Goal: Task Accomplishment & Management: Manage account settings

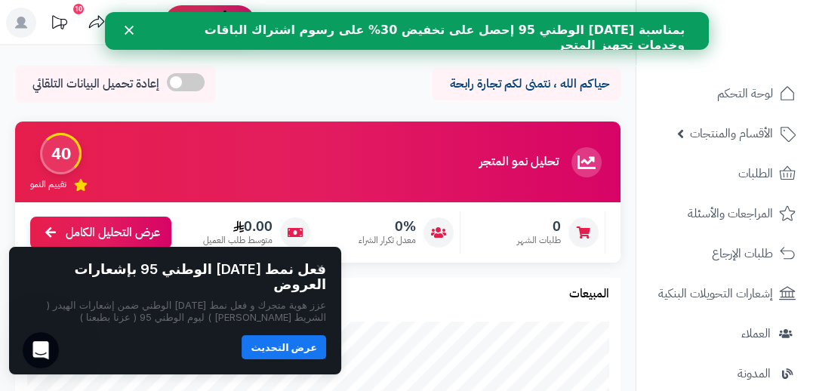
click at [127, 28] on polygon "إغلاق" at bounding box center [128, 30] width 9 height 9
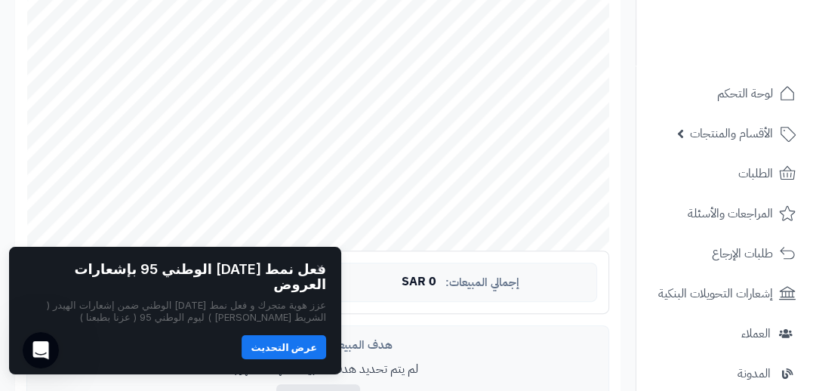
scroll to position [331, 0]
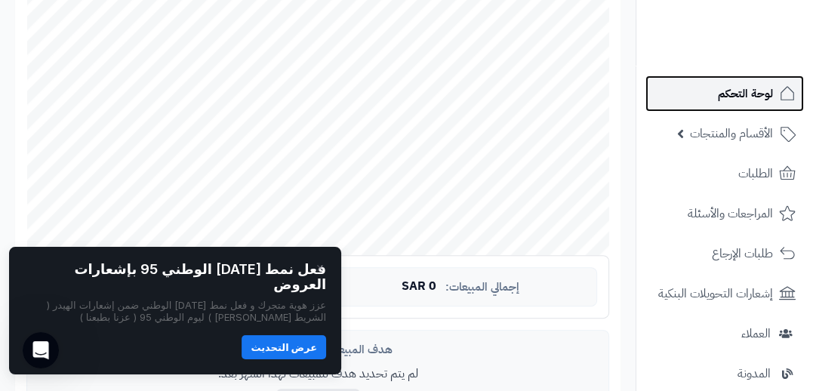
click at [752, 91] on span "لوحة التحكم" at bounding box center [745, 93] width 55 height 21
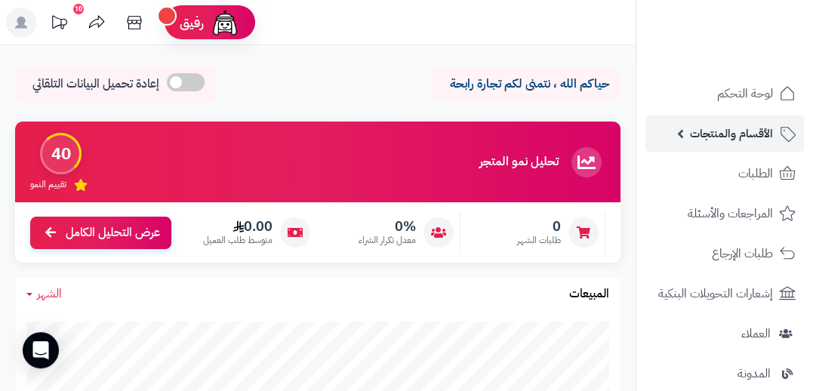
click at [696, 134] on span "الأقسام والمنتجات" at bounding box center [731, 133] width 83 height 21
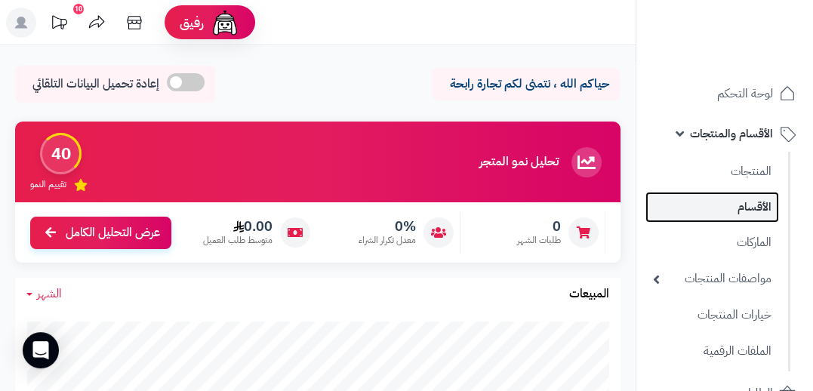
click at [749, 206] on link "الأقسام" at bounding box center [712, 207] width 134 height 31
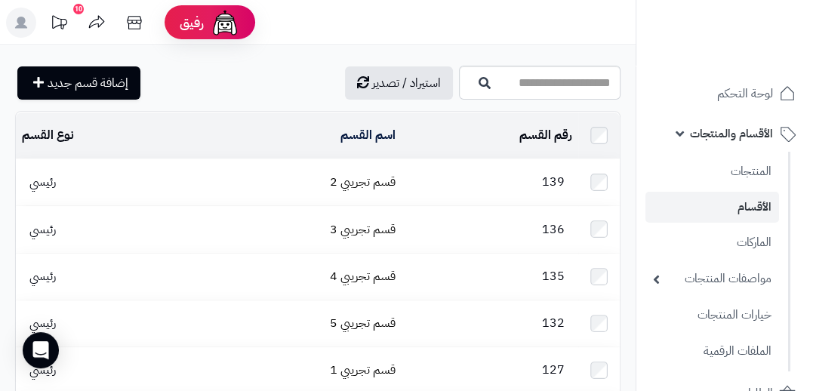
click at [46, 183] on span "رئيسي" at bounding box center [43, 182] width 42 height 18
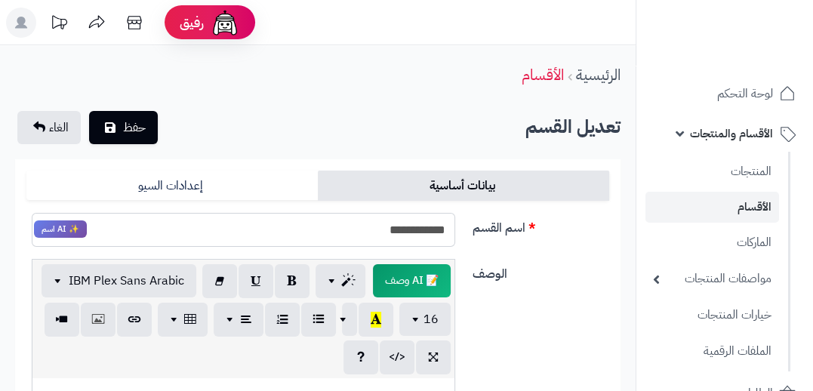
click at [362, 233] on input "**********" at bounding box center [243, 230] width 423 height 34
paste input "text"
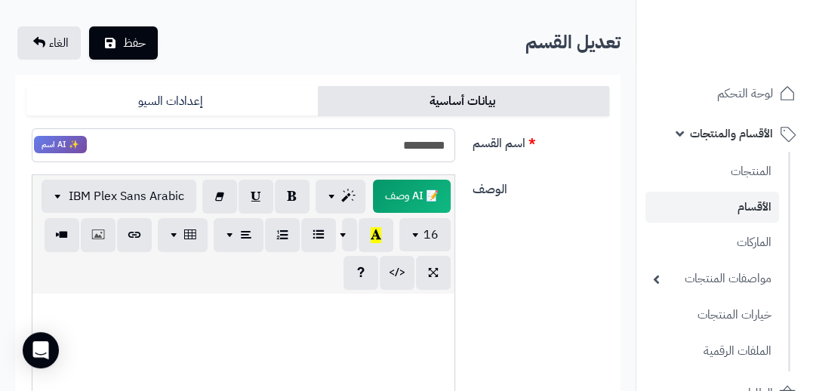
scroll to position [92, 0]
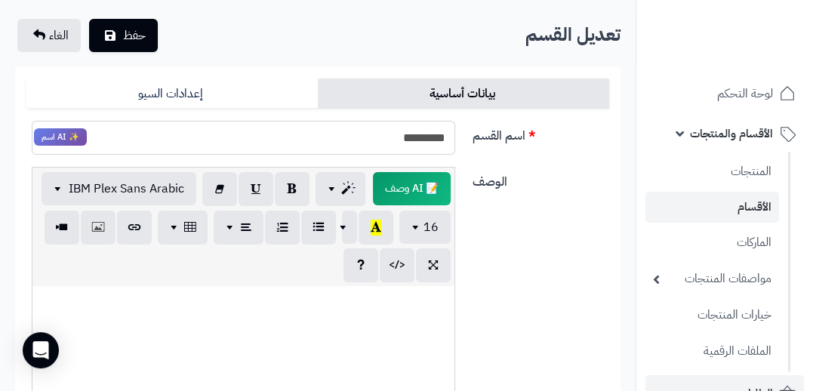
type input "*********"
paste div
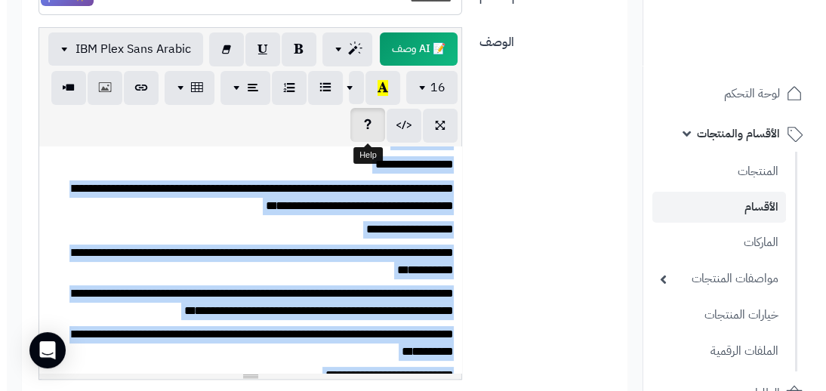
scroll to position [0, 0]
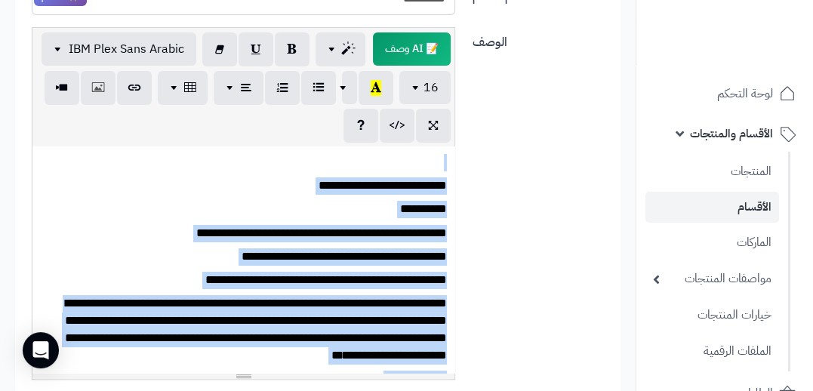
drag, startPoint x: 183, startPoint y: 329, endPoint x: 497, endPoint y: 134, distance: 369.9
click at [497, 134] on div "**********" at bounding box center [317, 209] width 595 height 365
click at [232, 85] on span "button" at bounding box center [232, 87] width 12 height 18
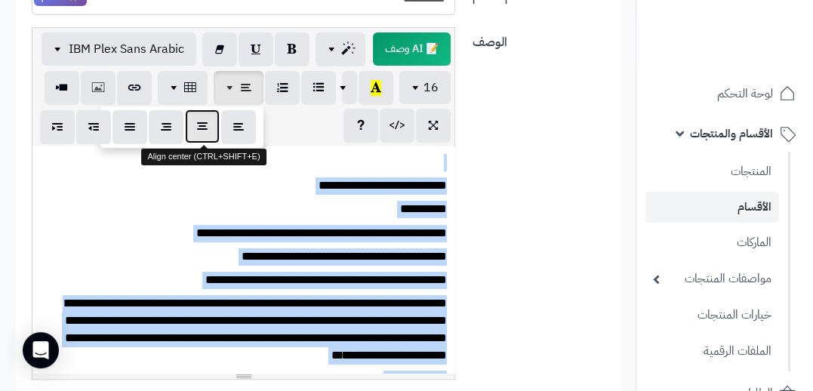
click at [205, 125] on icon "button" at bounding box center [202, 127] width 11 height 16
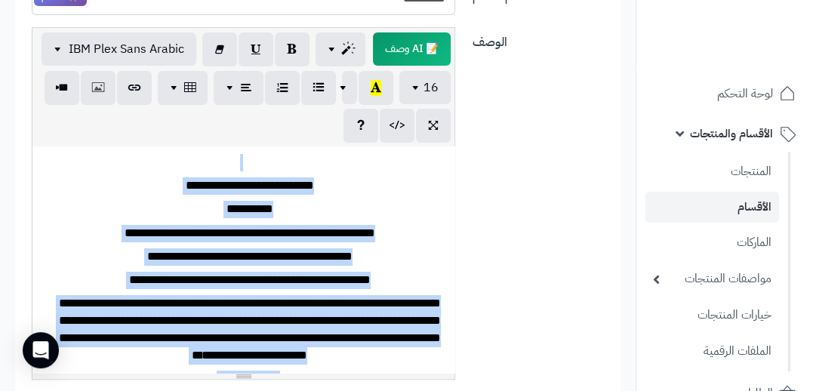
click at [133, 162] on p at bounding box center [243, 162] width 407 height 17
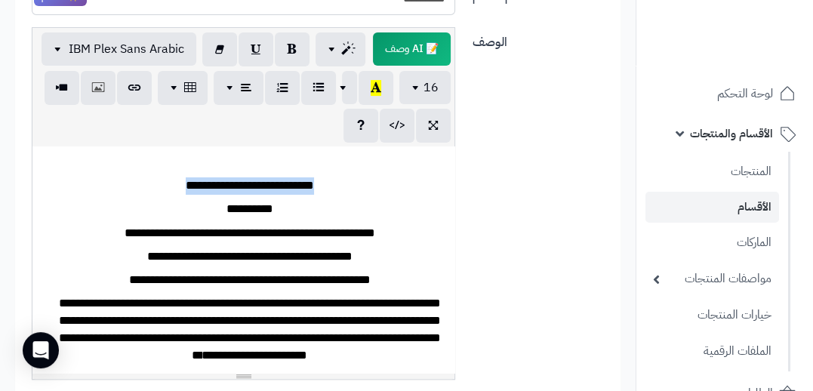
drag, startPoint x: 148, startPoint y: 186, endPoint x: 344, endPoint y: 185, distance: 196.3
click at [344, 185] on p "**********" at bounding box center [250, 185] width 394 height 17
click at [341, 86] on span "button" at bounding box center [345, 87] width 12 height 18
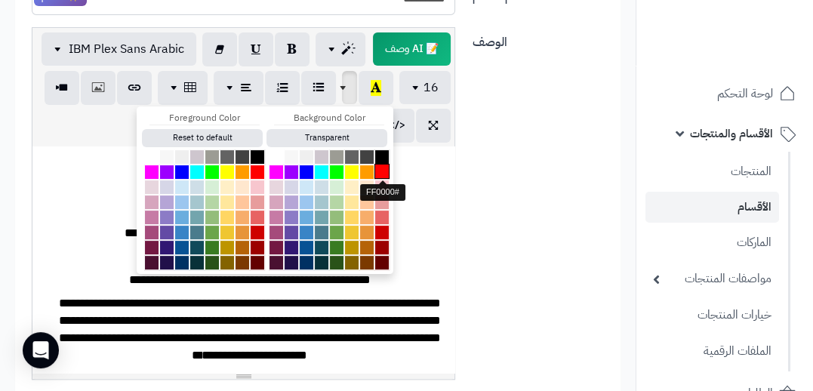
click at [378, 164] on button "button" at bounding box center [381, 171] width 15 height 15
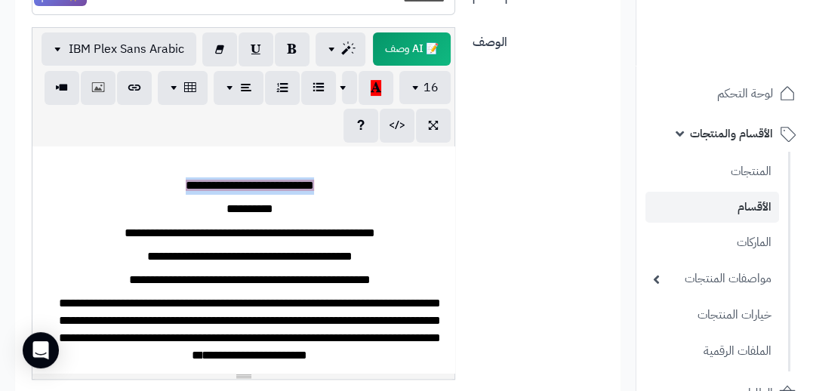
click at [409, 182] on p "**********" at bounding box center [250, 185] width 394 height 17
click at [119, 189] on p "**********" at bounding box center [250, 185] width 394 height 17
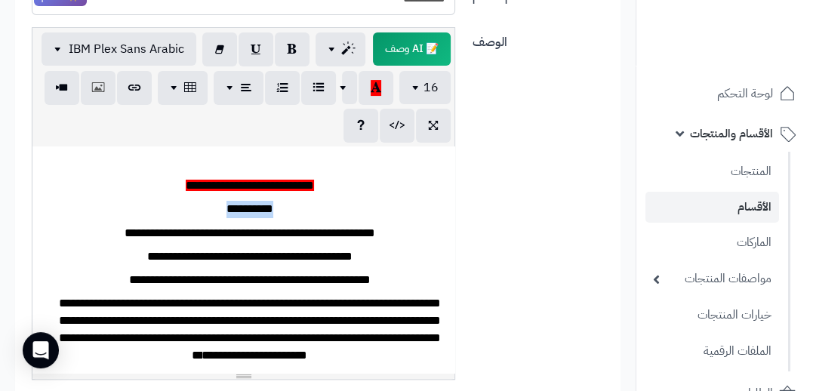
drag, startPoint x: 199, startPoint y: 204, endPoint x: 287, endPoint y: 204, distance: 87.6
click at [287, 204] on p "**********" at bounding box center [250, 209] width 394 height 17
click at [375, 88] on icon "button" at bounding box center [376, 87] width 11 height 16
click at [348, 87] on span "button" at bounding box center [345, 87] width 12 height 18
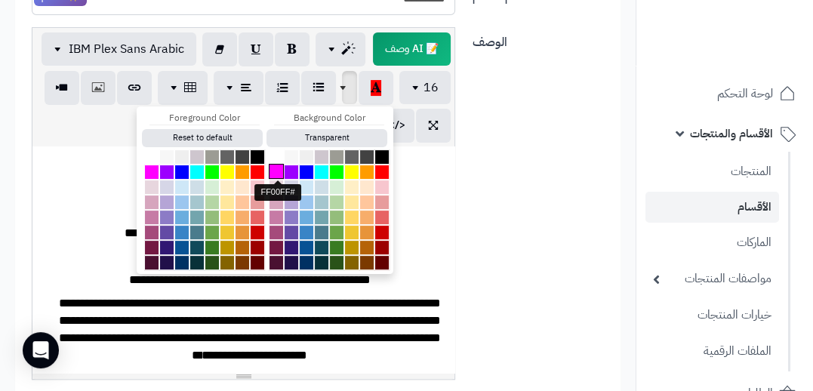
click at [279, 170] on button "button" at bounding box center [276, 171] width 15 height 15
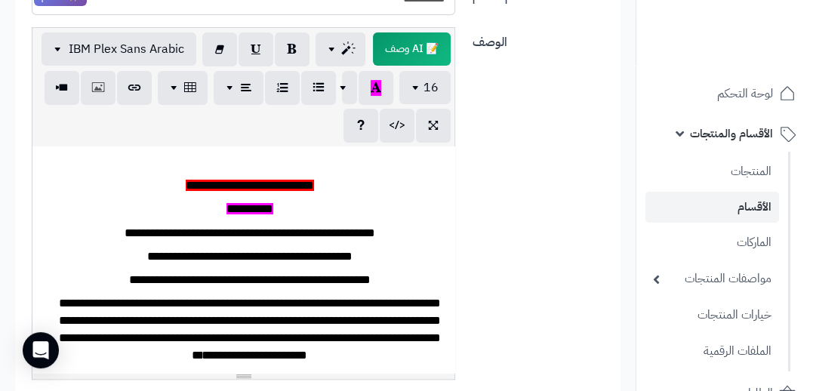
click at [381, 198] on div "**********" at bounding box center [243, 259] width 422 height 226
click at [251, 158] on p at bounding box center [243, 162] width 407 height 17
click at [97, 86] on icon "button" at bounding box center [98, 87] width 11 height 16
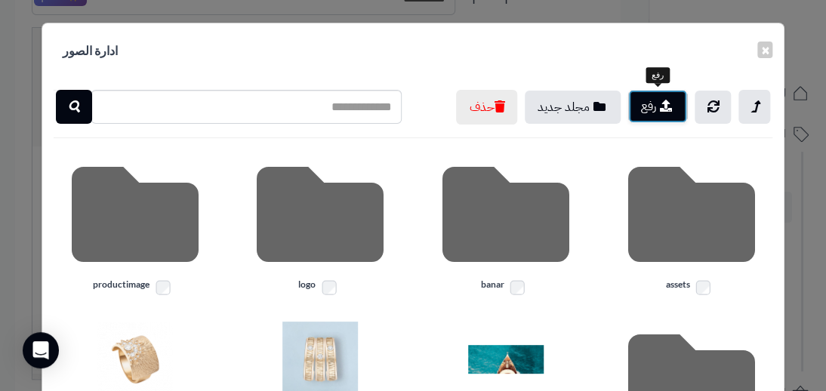
click at [646, 107] on button "رفع" at bounding box center [657, 106] width 59 height 33
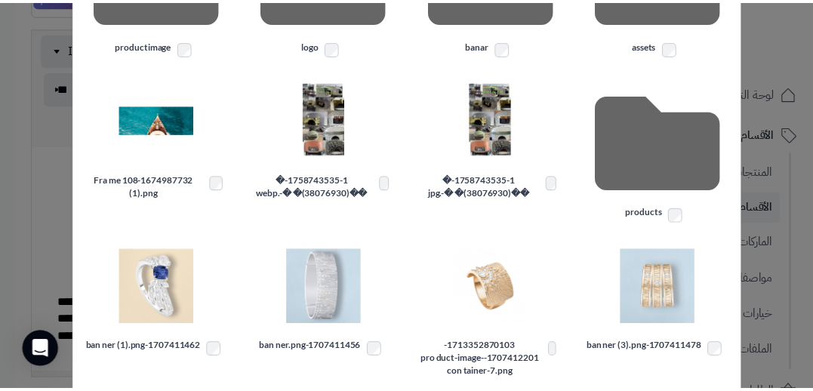
scroll to position [269, 0]
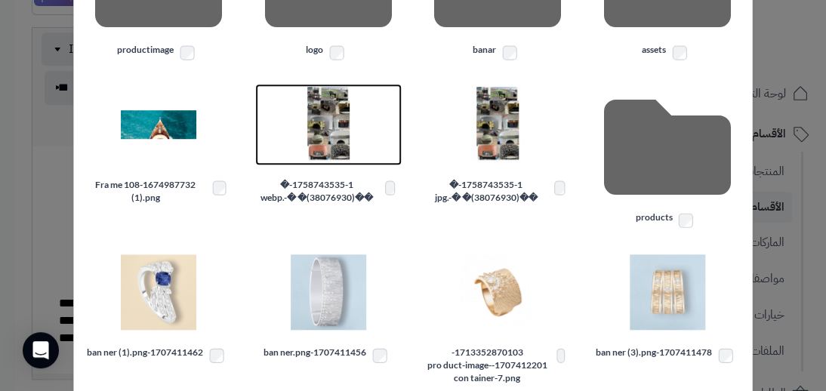
click at [322, 140] on img at bounding box center [328, 124] width 75 height 75
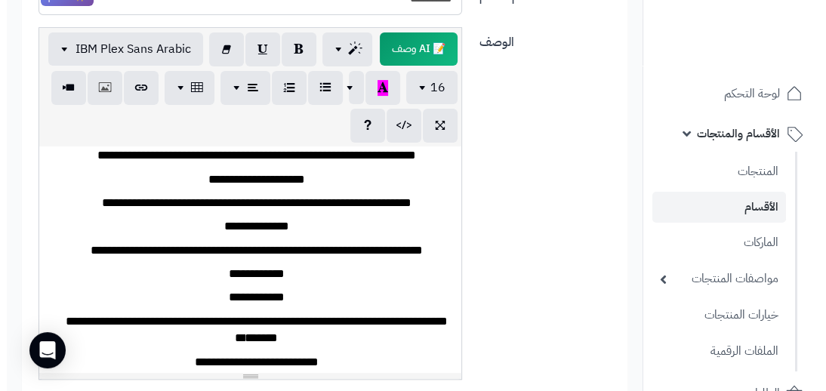
scroll to position [2246, 0]
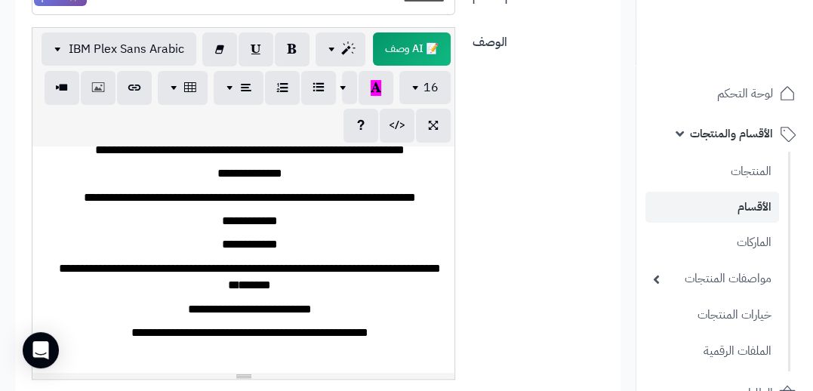
click at [229, 348] on div at bounding box center [243, 356] width 407 height 17
click at [96, 88] on icon "button" at bounding box center [98, 87] width 11 height 16
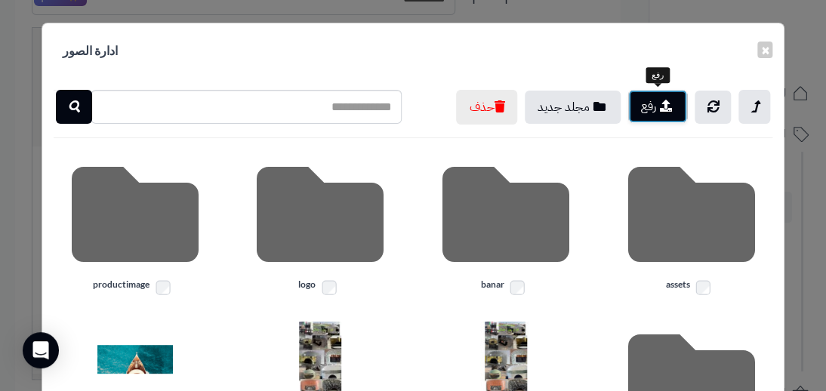
click at [645, 109] on button "رفع" at bounding box center [657, 106] width 59 height 33
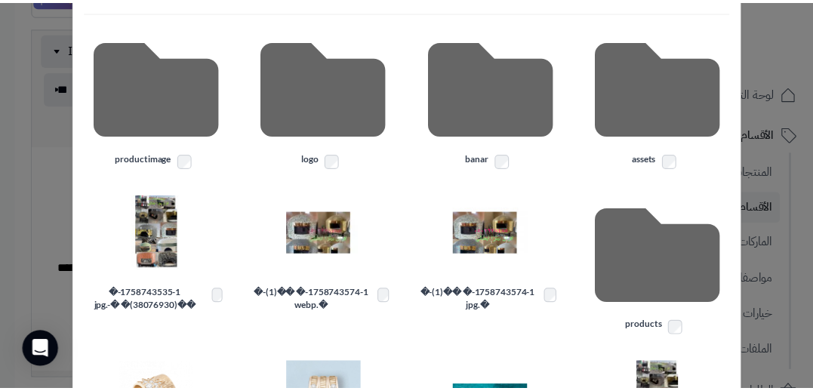
scroll to position [172, 0]
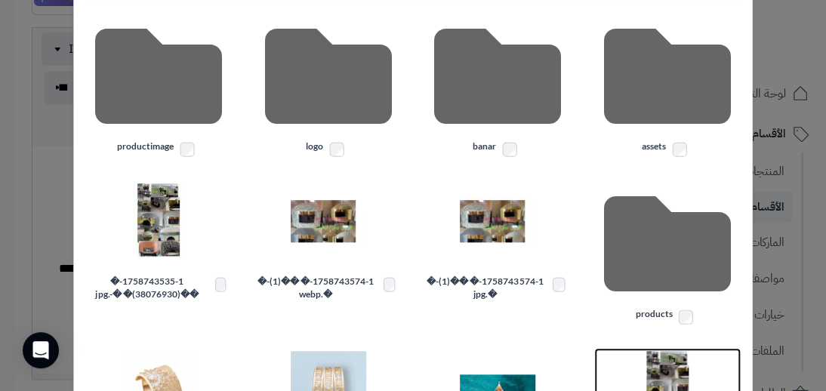
click at [667, 371] on img at bounding box center [667, 388] width 75 height 75
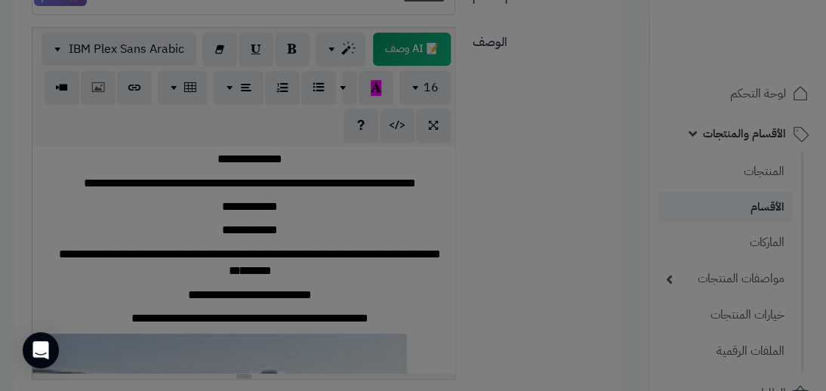
click at [667, 213] on img at bounding box center [667, 174] width 75 height 75
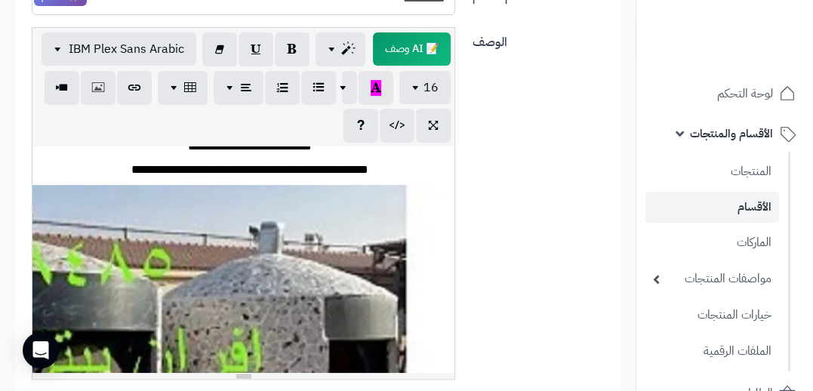
scroll to position [2413, 0]
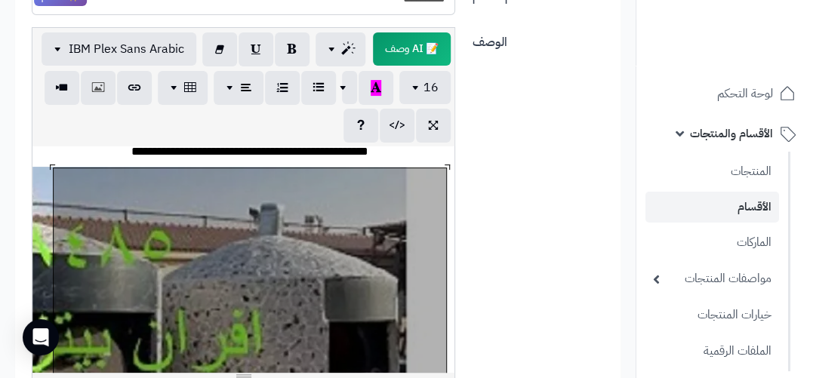
drag, startPoint x: 433, startPoint y: 227, endPoint x: 266, endPoint y: 260, distance: 169.2
click at [266, 260] on div "**********" at bounding box center [243, 259] width 422 height 226
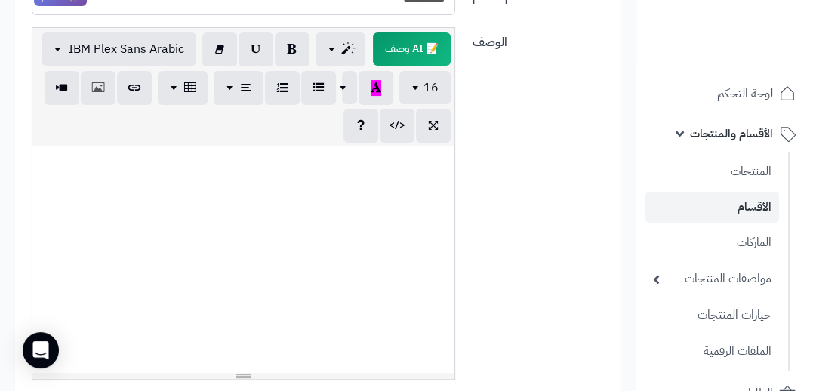
scroll to position [2134, -504]
click at [248, 217] on div "**********" at bounding box center [243, 259] width 422 height 226
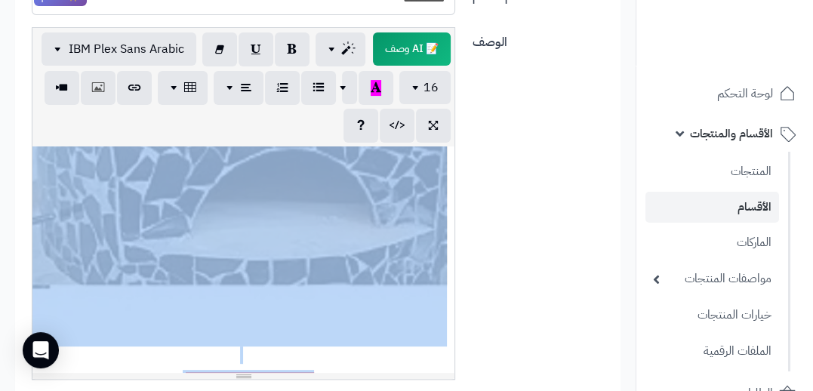
scroll to position [1400, 0]
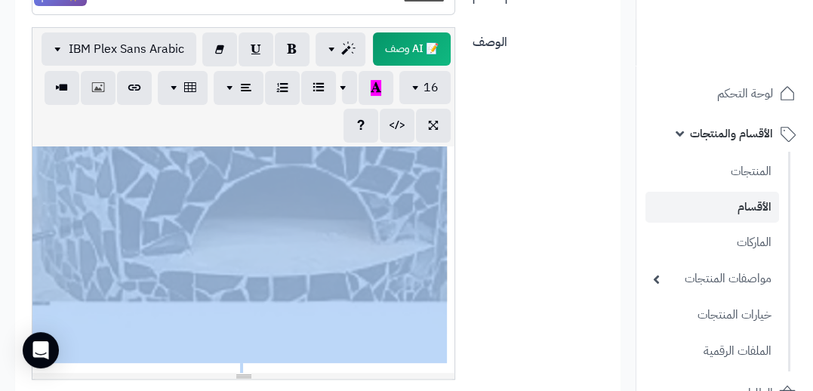
drag, startPoint x: 310, startPoint y: 335, endPoint x: 454, endPoint y: 322, distance: 145.6
click at [454, 322] on div "**********" at bounding box center [243, 203] width 423 height 353
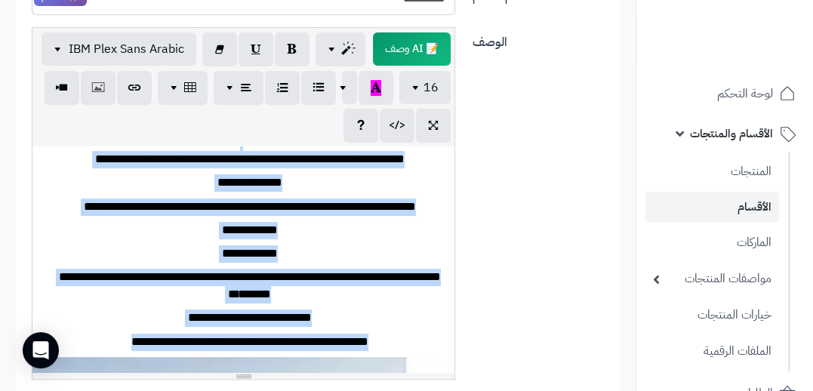
scroll to position [0, 0]
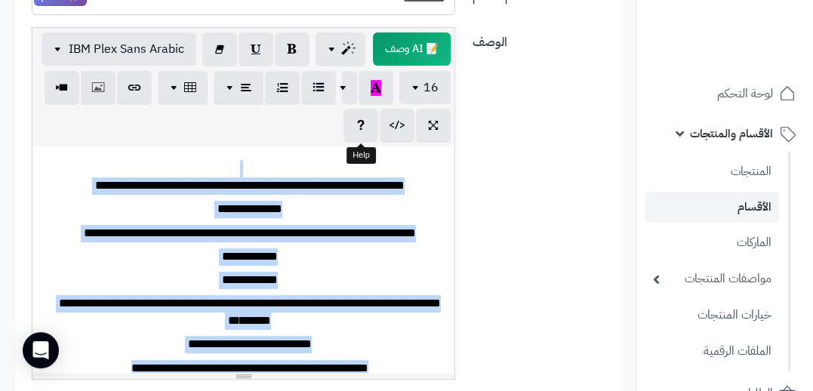
drag, startPoint x: 109, startPoint y: 181, endPoint x: 371, endPoint y: 144, distance: 264.5
click at [368, 123] on div "**********" at bounding box center [243, 203] width 423 height 353
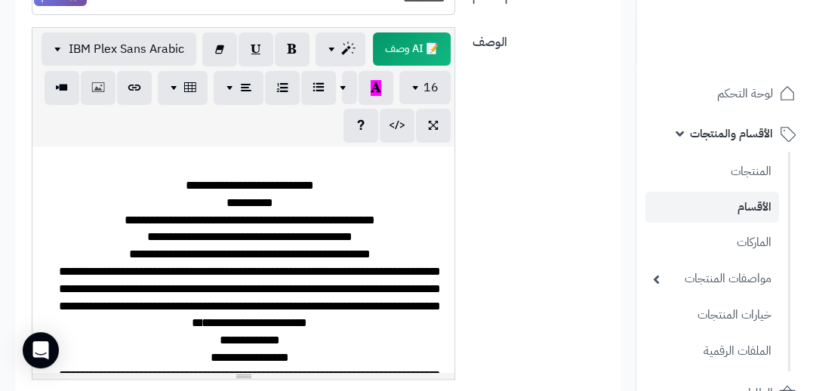
click at [239, 158] on div "**********" at bounding box center [243, 259] width 422 height 226
click at [93, 85] on button "button" at bounding box center [98, 87] width 35 height 34
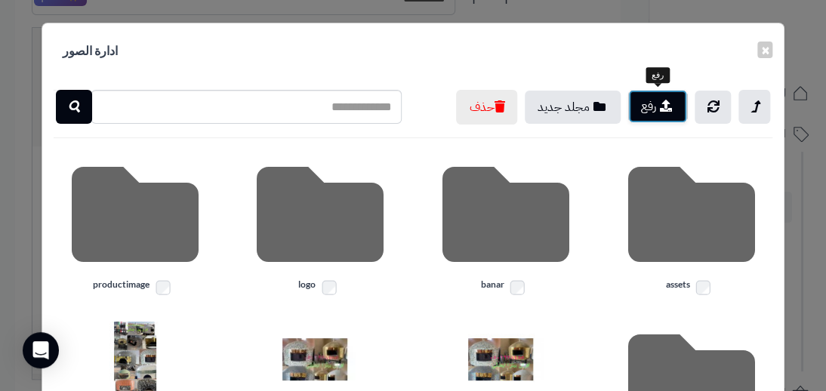
click at [644, 109] on button "رفع" at bounding box center [657, 106] width 59 height 33
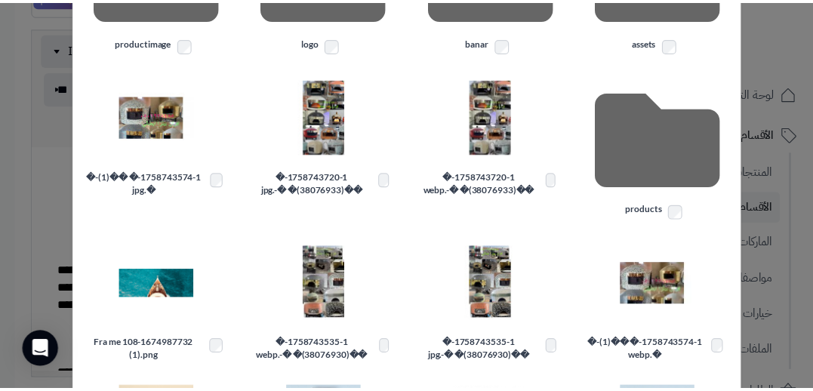
scroll to position [279, 0]
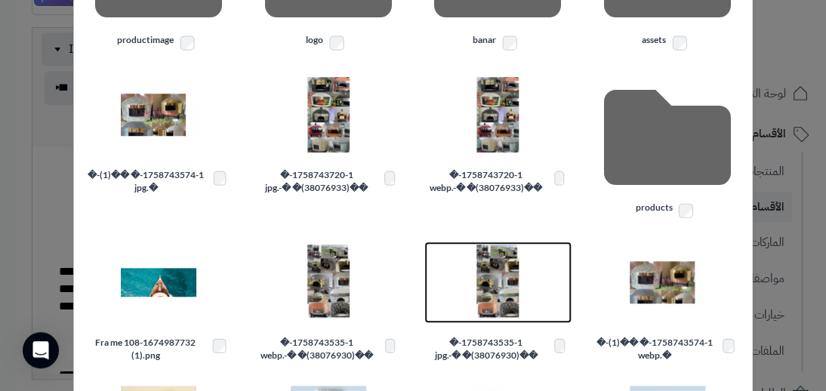
click at [493, 288] on img at bounding box center [497, 282] width 75 height 75
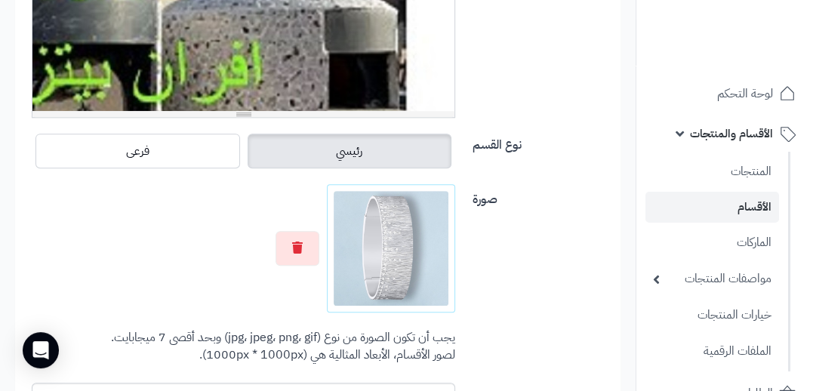
scroll to position [499, 0]
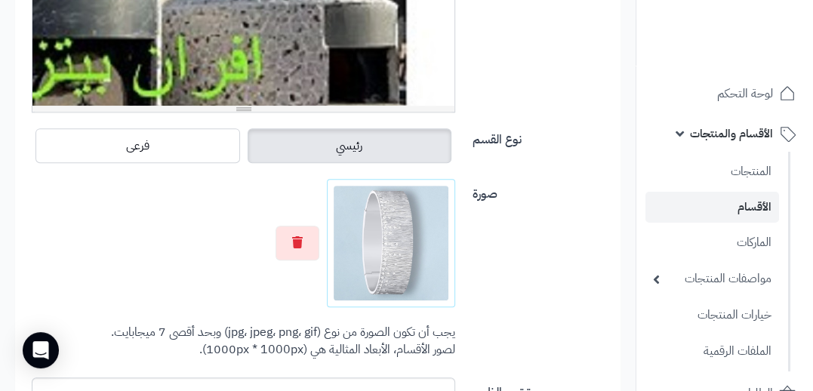
click at [371, 251] on img at bounding box center [391, 243] width 115 height 115
click at [374, 254] on img at bounding box center [391, 243] width 115 height 115
click at [303, 241] on button "button" at bounding box center [298, 242] width 44 height 35
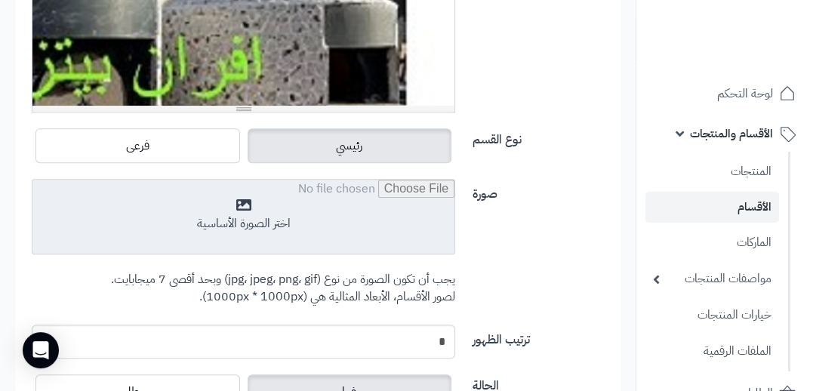
click at [237, 196] on input "file" at bounding box center [243, 217] width 422 height 75
type input "**********"
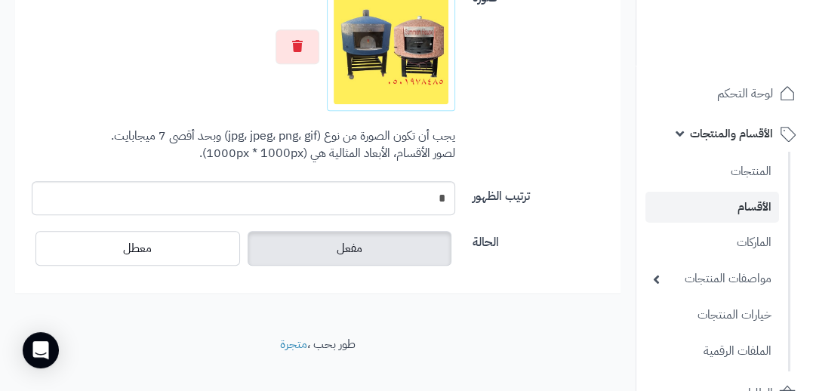
scroll to position [698, 0]
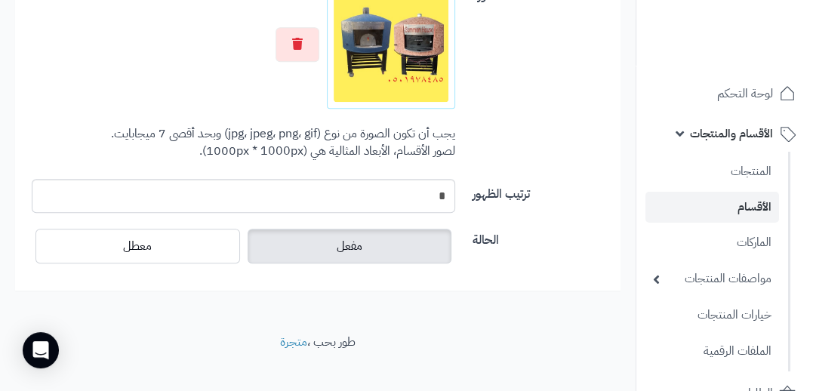
click at [332, 248] on label "مفعل" at bounding box center [350, 246] width 205 height 35
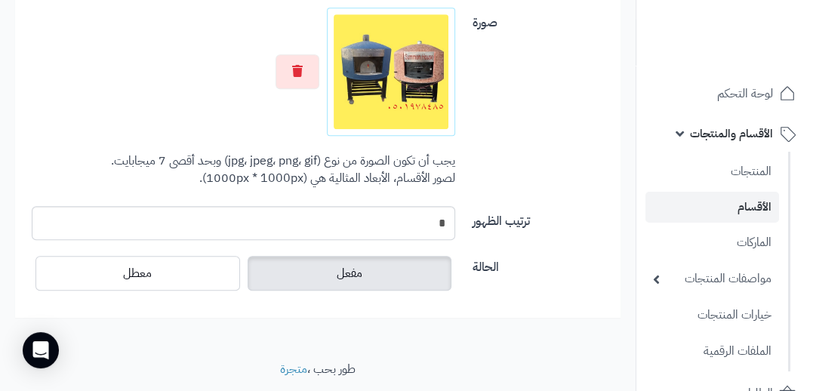
scroll to position [714, 0]
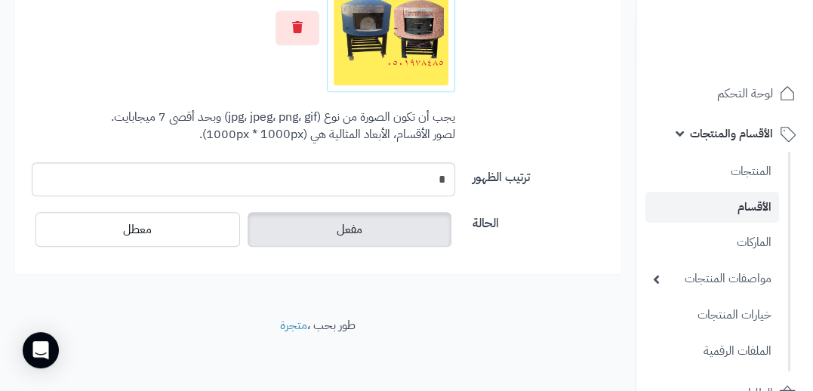
click at [345, 228] on span "مفعل" at bounding box center [350, 229] width 26 height 18
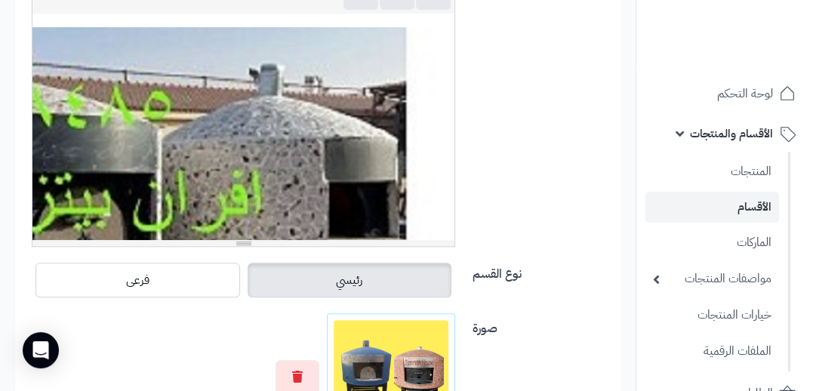
scroll to position [0, 0]
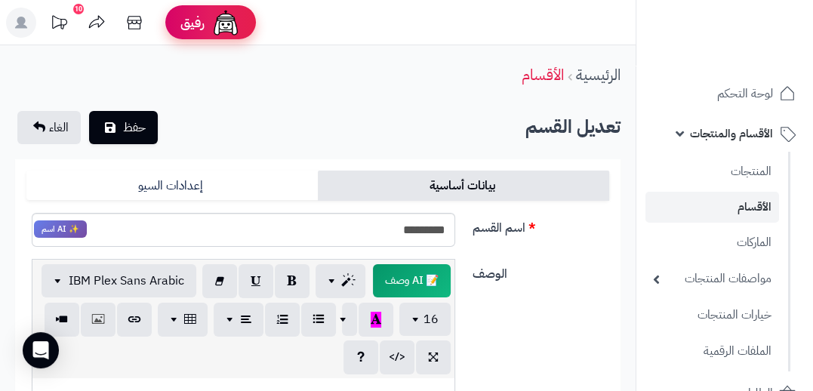
click at [189, 26] on span "رفيق" at bounding box center [192, 23] width 24 height 18
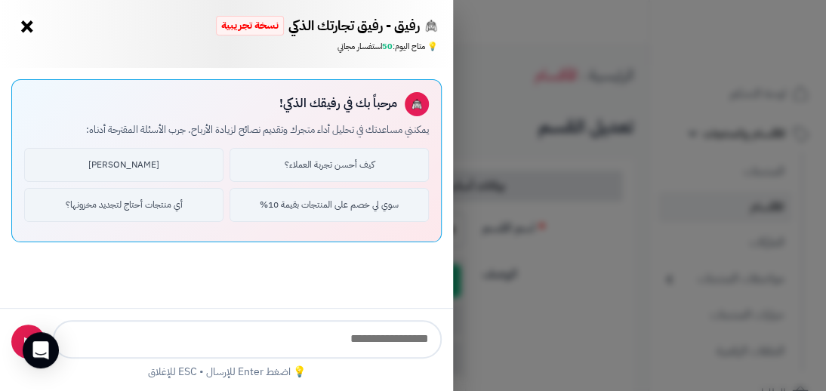
click at [22, 25] on button "×" at bounding box center [27, 26] width 24 height 24
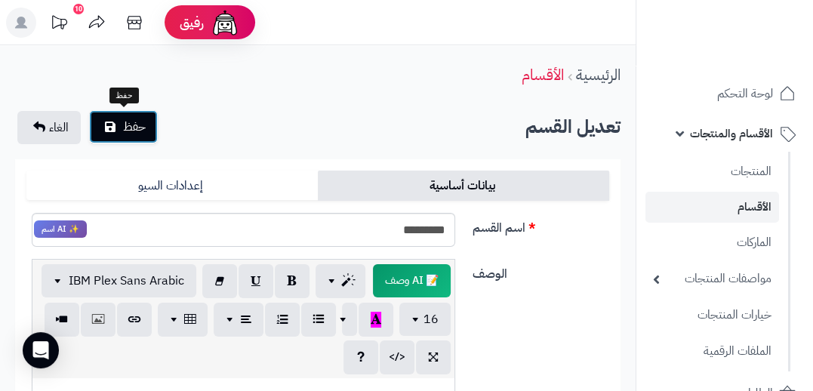
click at [139, 127] on span "حفظ" at bounding box center [134, 127] width 23 height 18
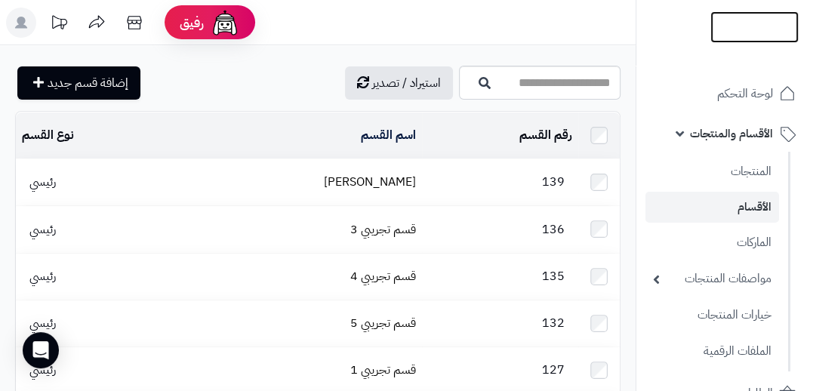
click at [741, 42] on img at bounding box center [754, 58] width 88 height 32
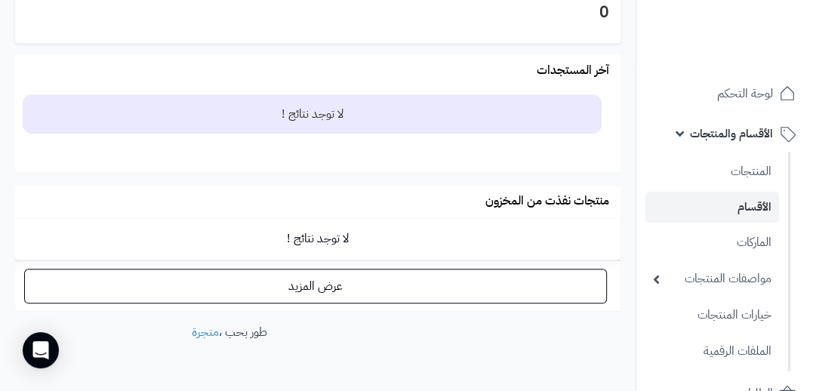
scroll to position [1090, 0]
